Goal: Transaction & Acquisition: Purchase product/service

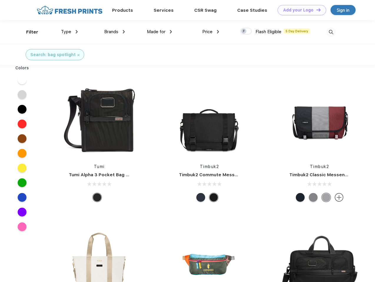
click at [299, 10] on link "Add your Logo Design Tool" at bounding box center [301, 10] width 49 height 10
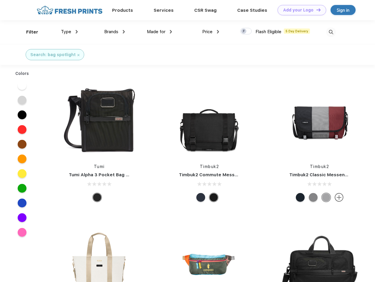
click at [0, 0] on div "Design Tool" at bounding box center [0, 0] width 0 height 0
click at [316, 10] on link "Add your Logo Design Tool" at bounding box center [301, 10] width 49 height 10
click at [28, 32] on div "Filter" at bounding box center [32, 32] width 12 height 7
click at [69, 32] on span "Type" at bounding box center [66, 31] width 10 height 5
click at [114, 32] on span "Brands" at bounding box center [111, 31] width 14 height 5
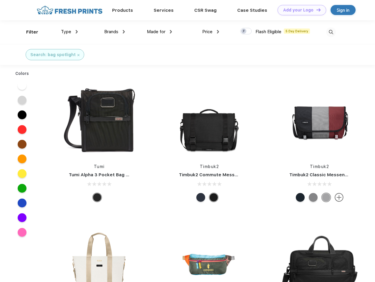
click at [159, 32] on span "Made for" at bounding box center [156, 31] width 19 height 5
click at [211, 32] on span "Price" at bounding box center [207, 31] width 10 height 5
click at [246, 31] on div at bounding box center [245, 31] width 11 height 6
click at [244, 31] on input "checkbox" at bounding box center [242, 30] width 4 height 4
click at [331, 32] on img at bounding box center [331, 32] width 10 height 10
